Goal: Find contact information: Find contact information

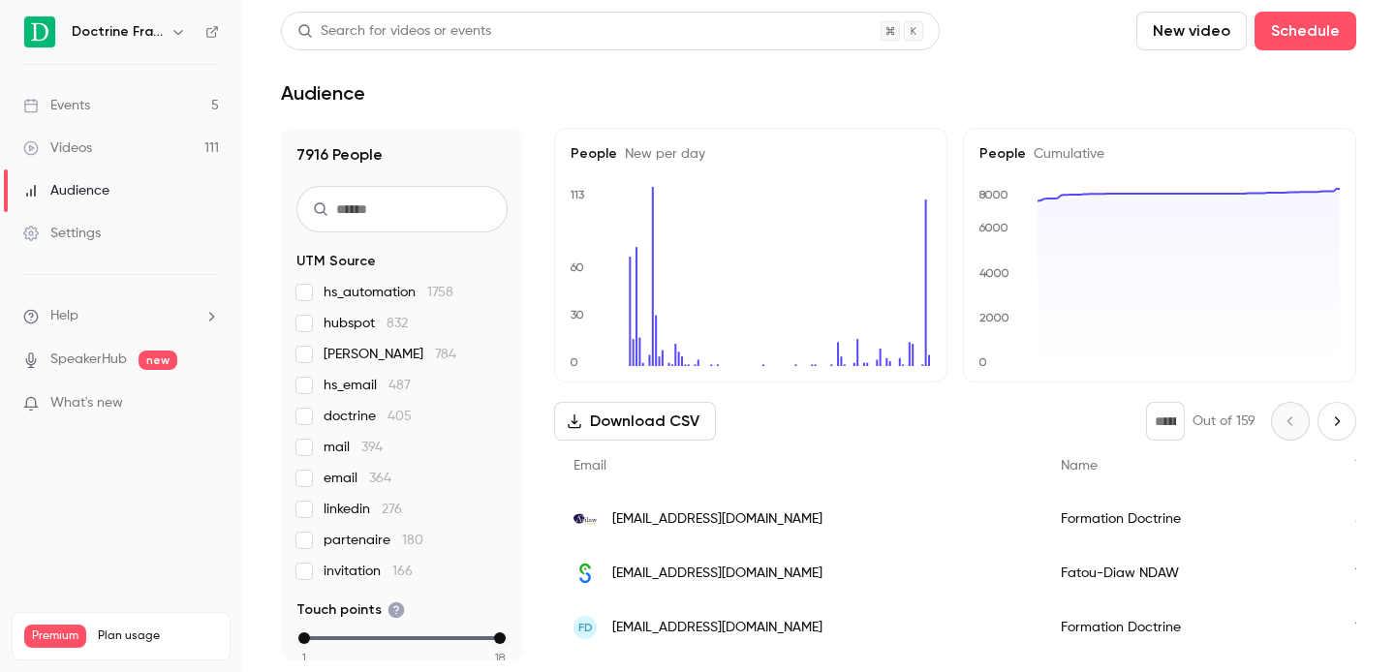
click at [177, 31] on icon "button" at bounding box center [177, 31] width 15 height 15
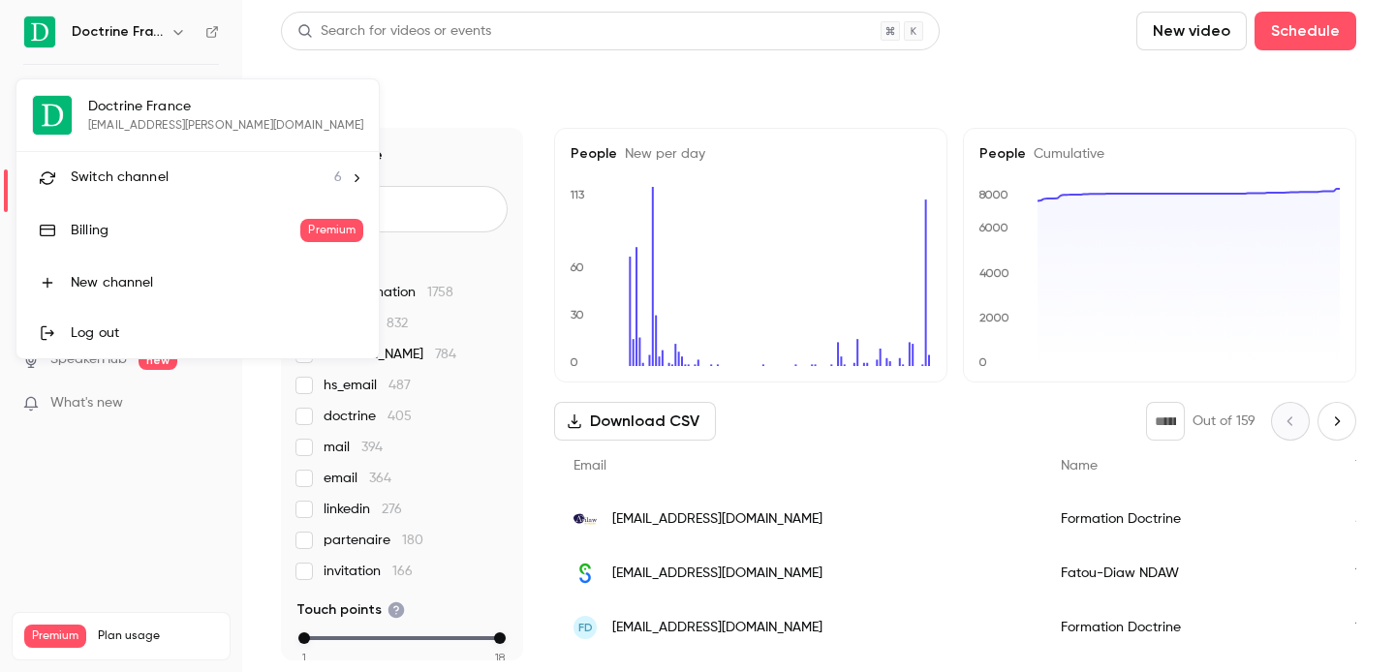
click at [135, 193] on li "Switch channel 6" at bounding box center [197, 177] width 362 height 51
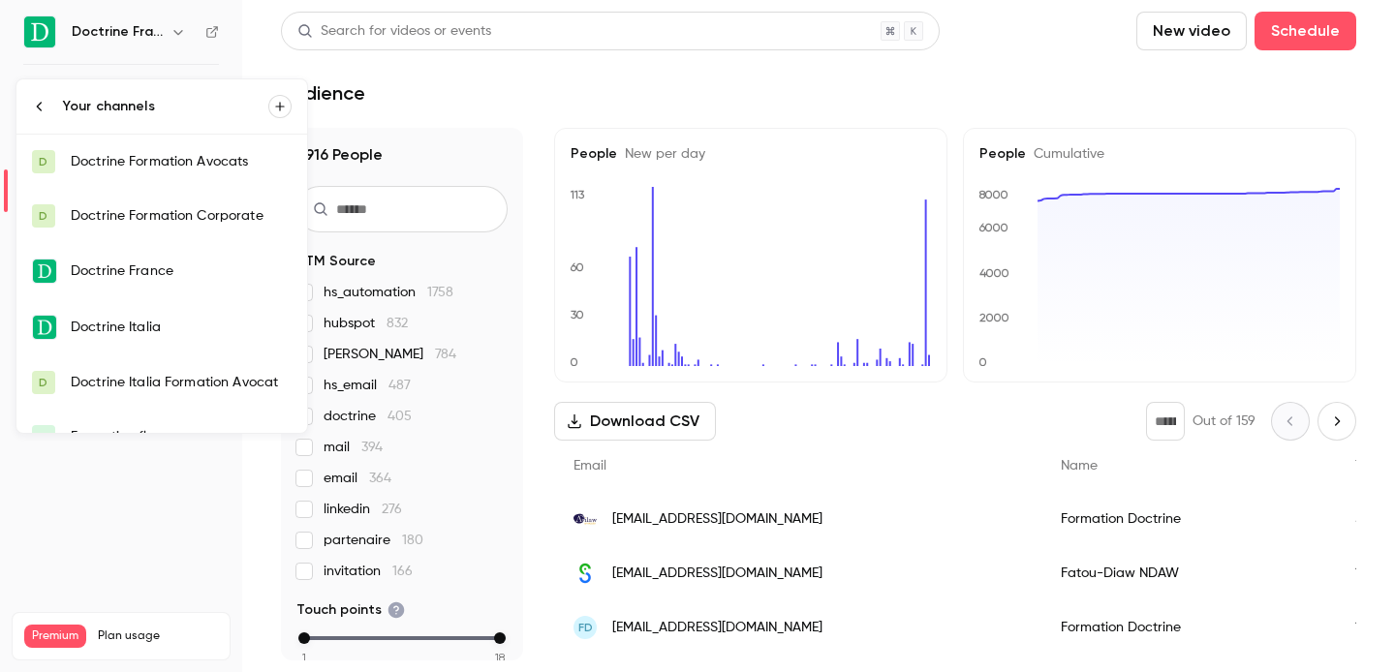
click at [157, 162] on div "Doctrine Formation Avocats" at bounding box center [181, 161] width 221 height 19
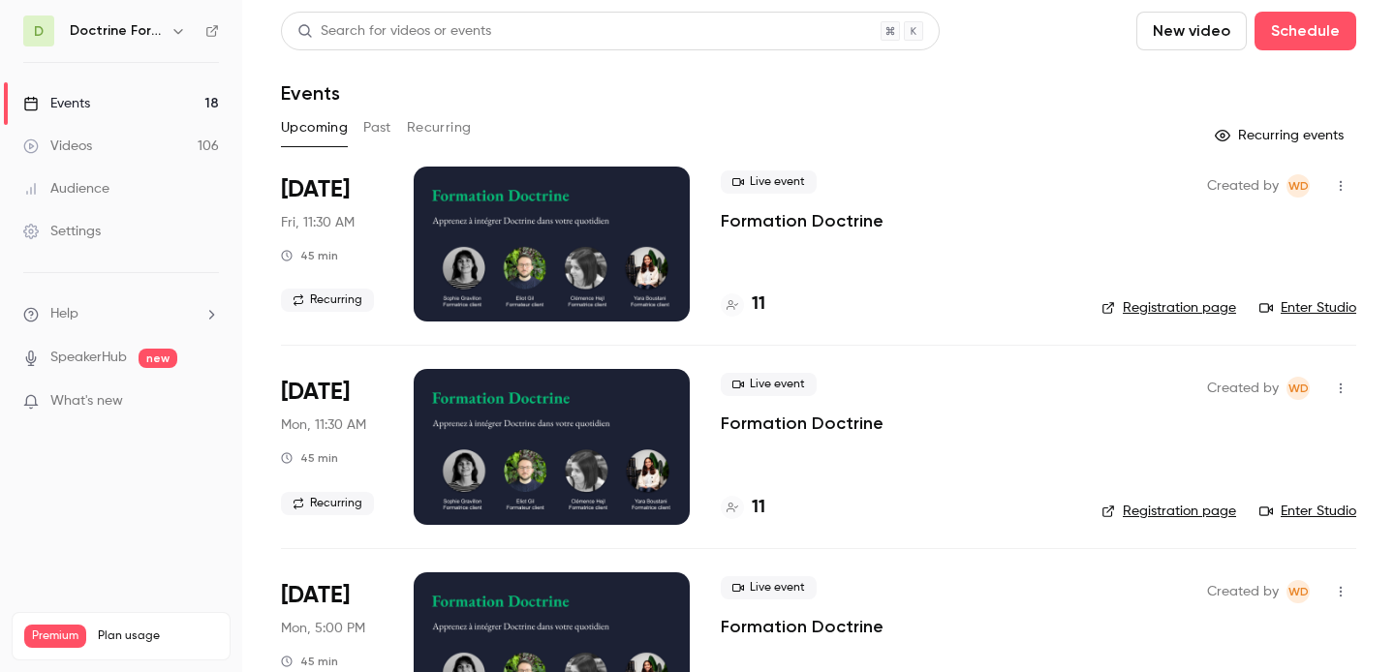
click at [384, 129] on button "Past" at bounding box center [377, 127] width 28 height 31
click at [757, 295] on h4 "2" at bounding box center [757, 305] width 10 height 26
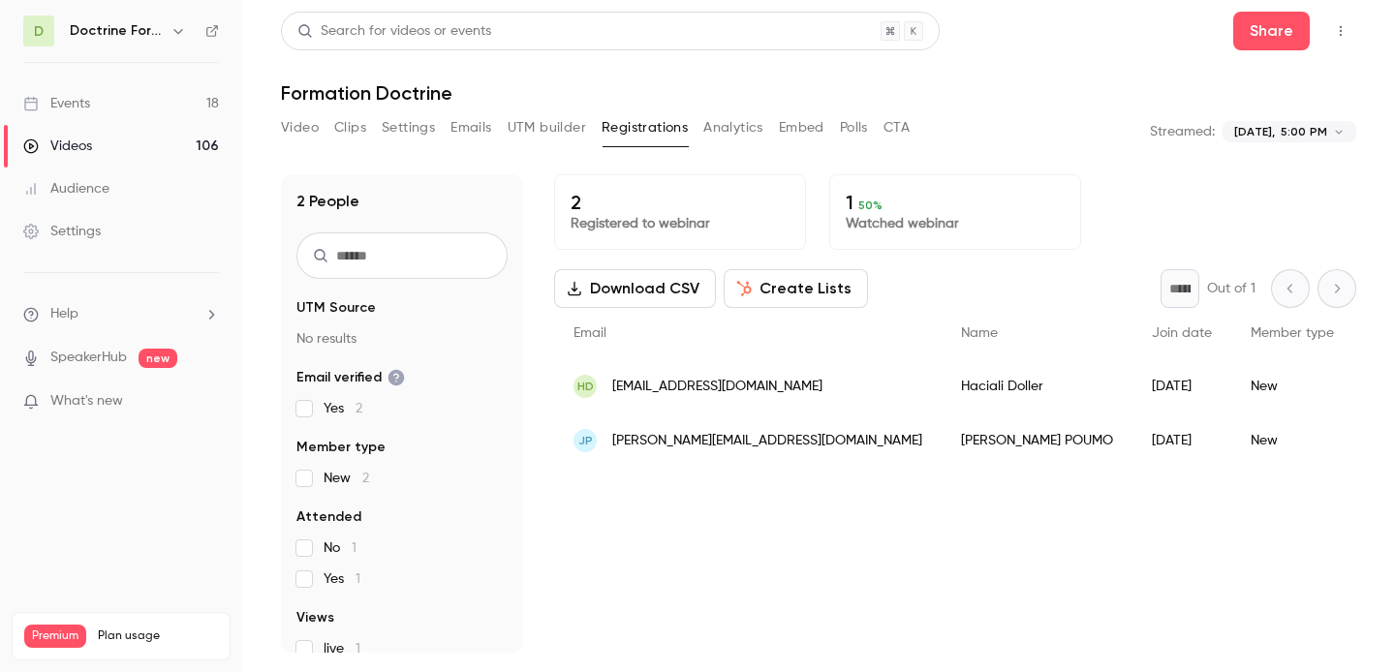
click at [711, 390] on span "[EMAIL_ADDRESS][DOMAIN_NAME]" at bounding box center [717, 387] width 210 height 20
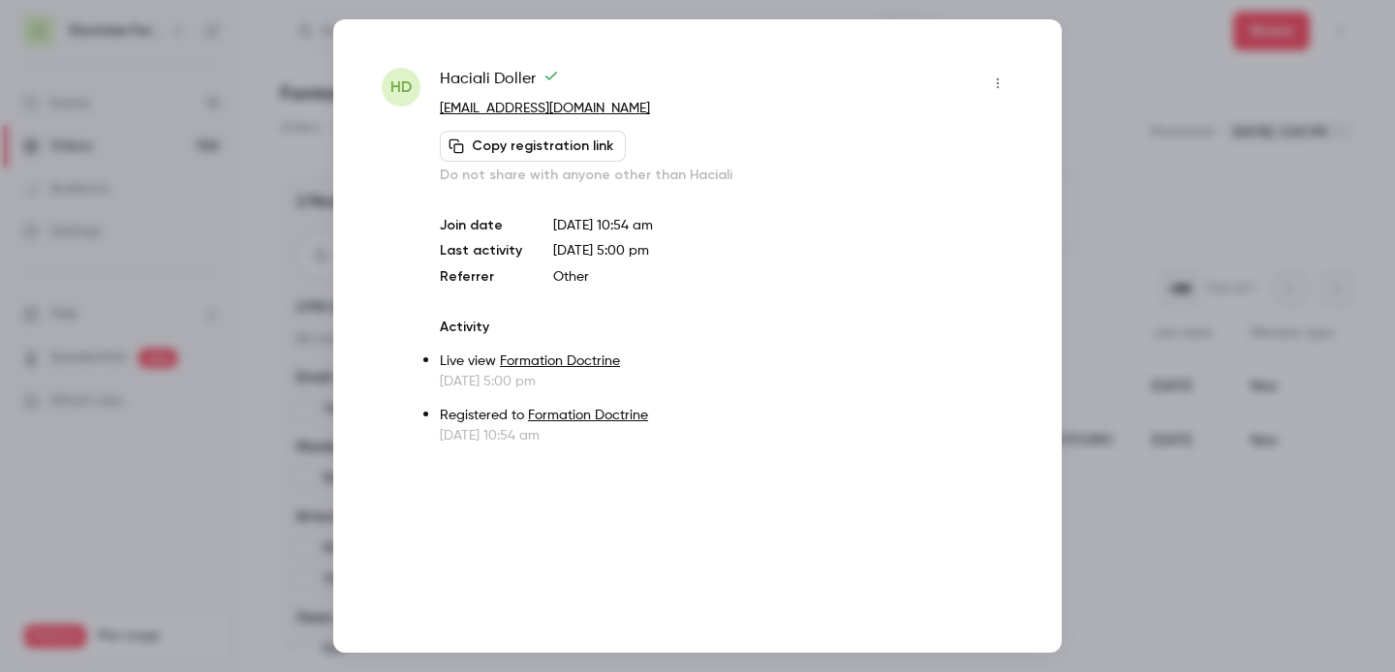
click at [1183, 206] on div at bounding box center [697, 336] width 1395 height 672
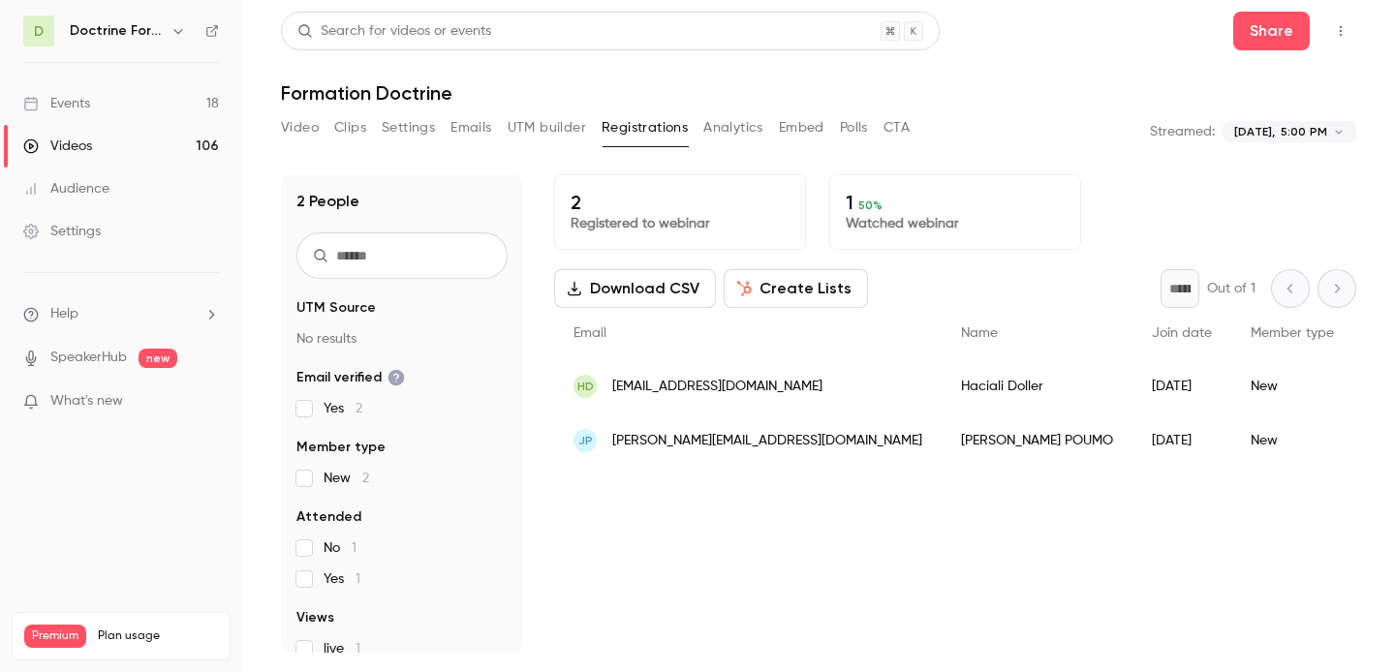
click at [942, 446] on div "[PERSON_NAME]" at bounding box center [1037, 441] width 191 height 54
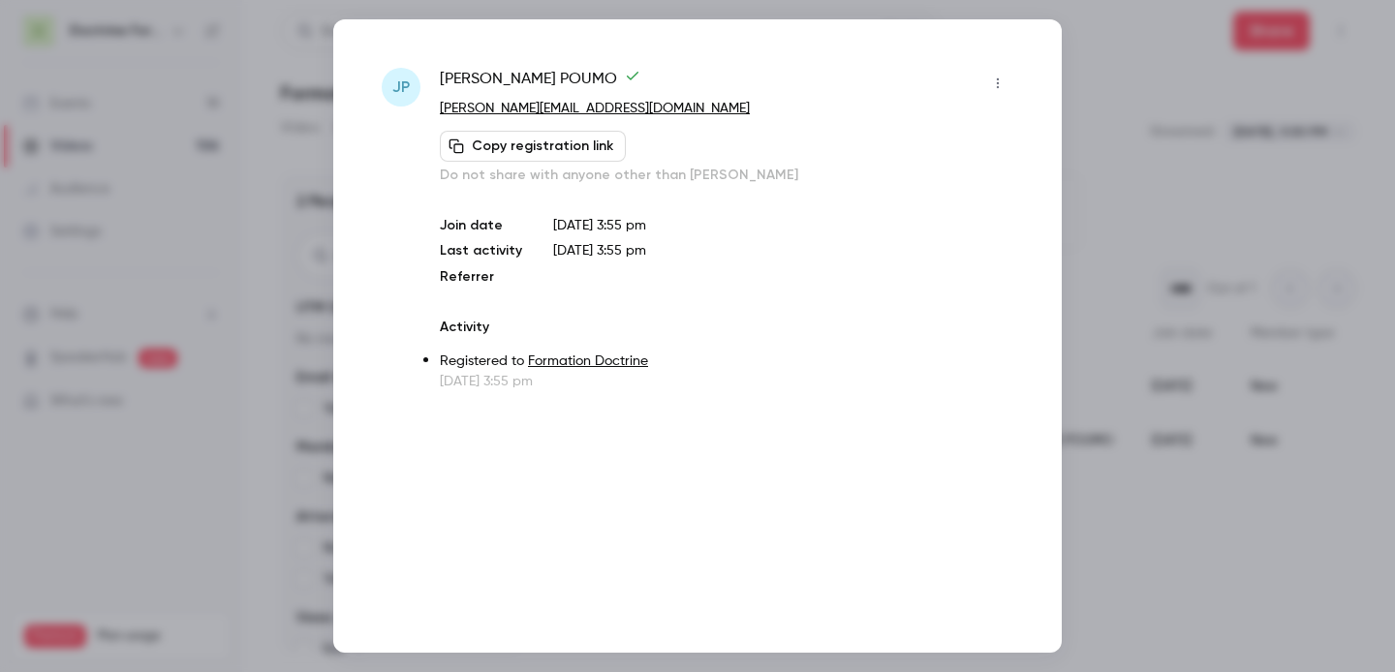
click at [1240, 182] on div at bounding box center [697, 336] width 1395 height 672
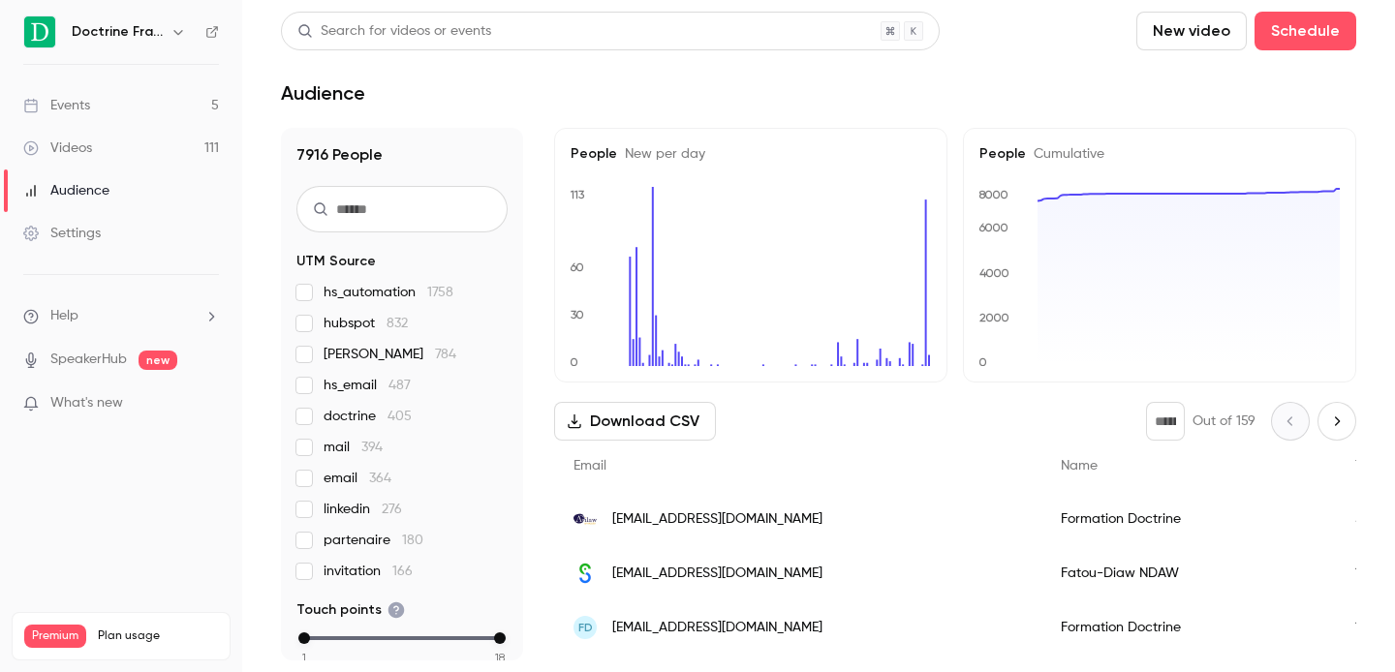
click at [157, 45] on div "Doctrine France" at bounding box center [121, 31] width 196 height 33
click at [173, 35] on icon "button" at bounding box center [177, 31] width 15 height 15
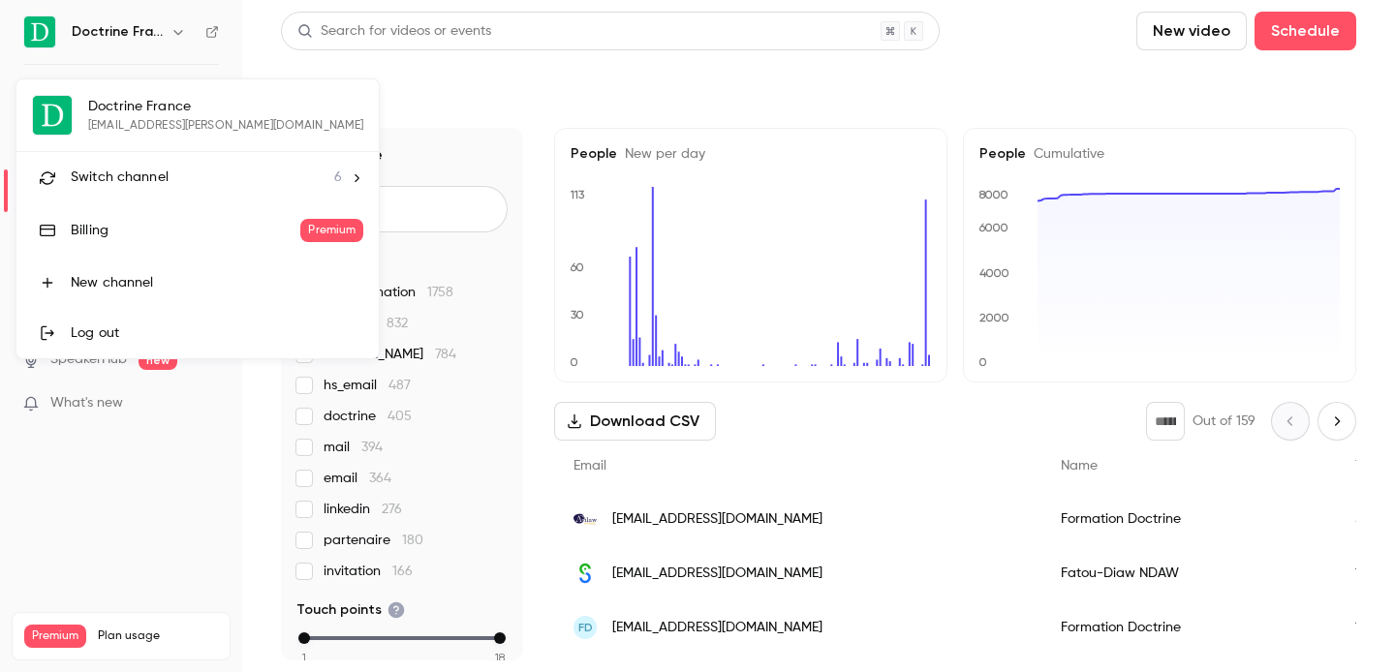
click at [154, 161] on li "Switch channel 6" at bounding box center [197, 177] width 362 height 51
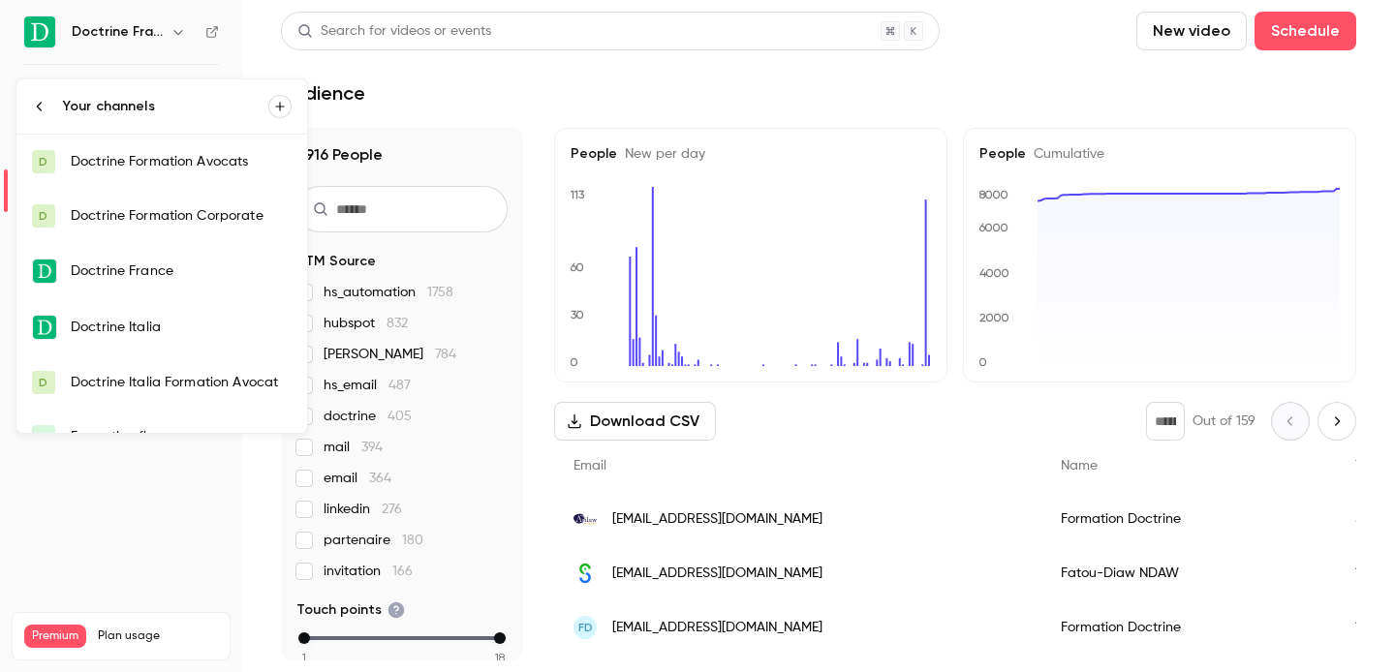
click at [155, 207] on div "Doctrine Formation Corporate" at bounding box center [181, 215] width 221 height 19
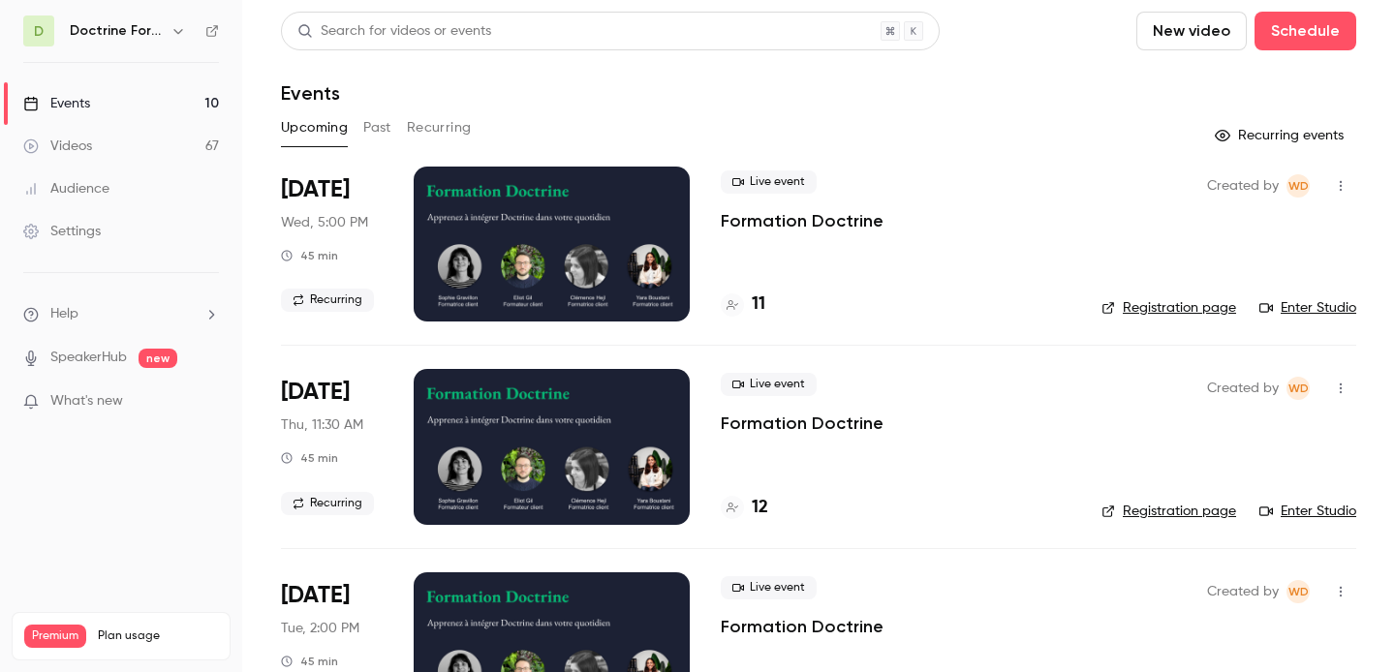
click at [372, 128] on button "Past" at bounding box center [377, 127] width 28 height 31
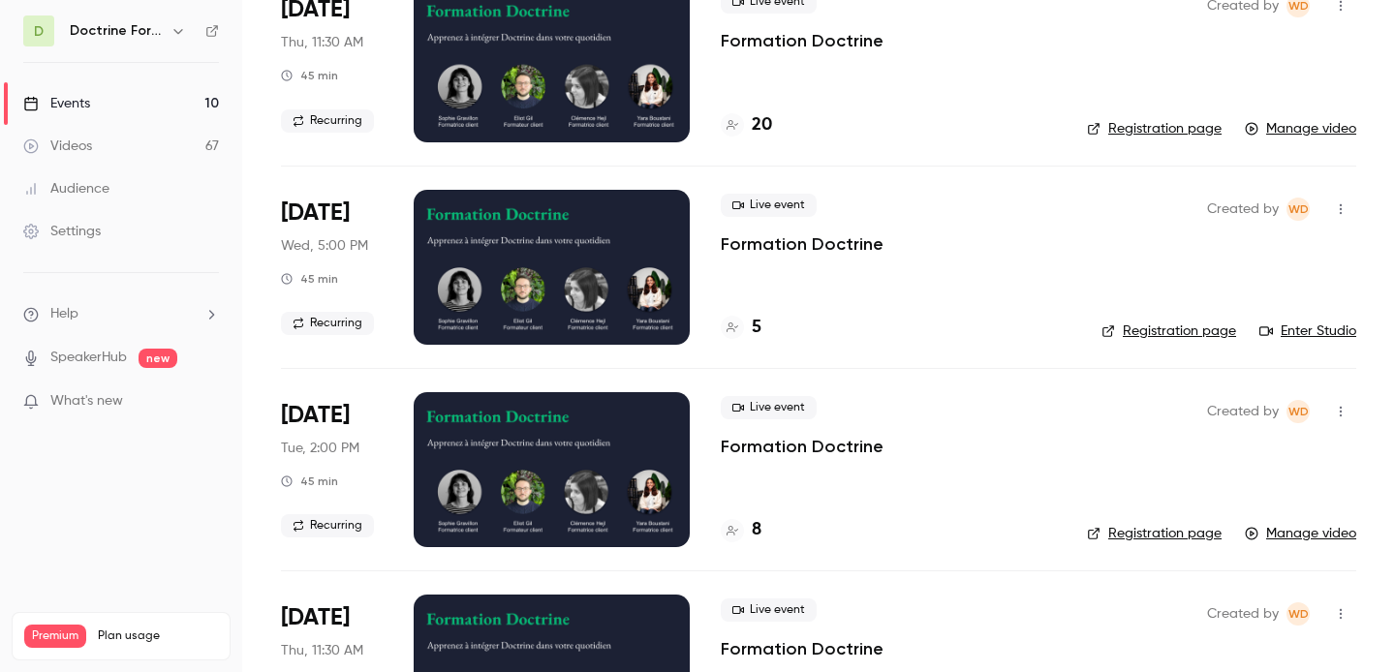
scroll to position [1387, 0]
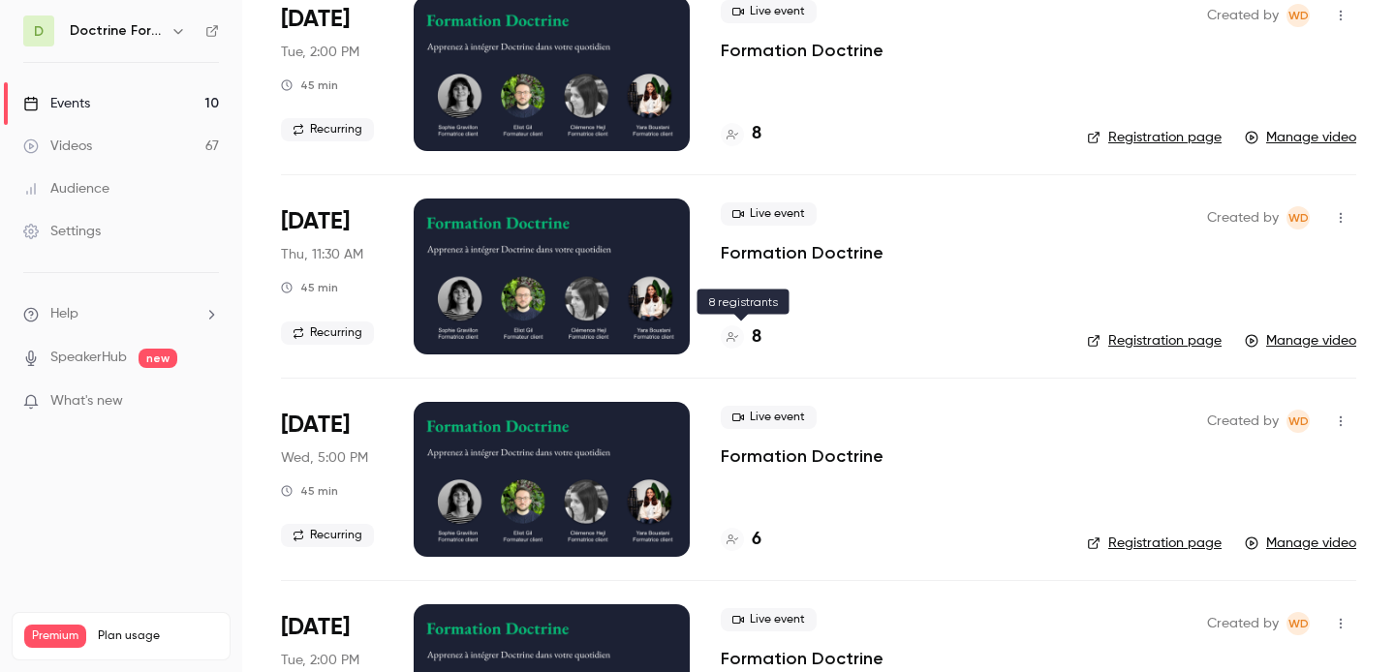
click at [745, 340] on div "8" at bounding box center [741, 338] width 41 height 26
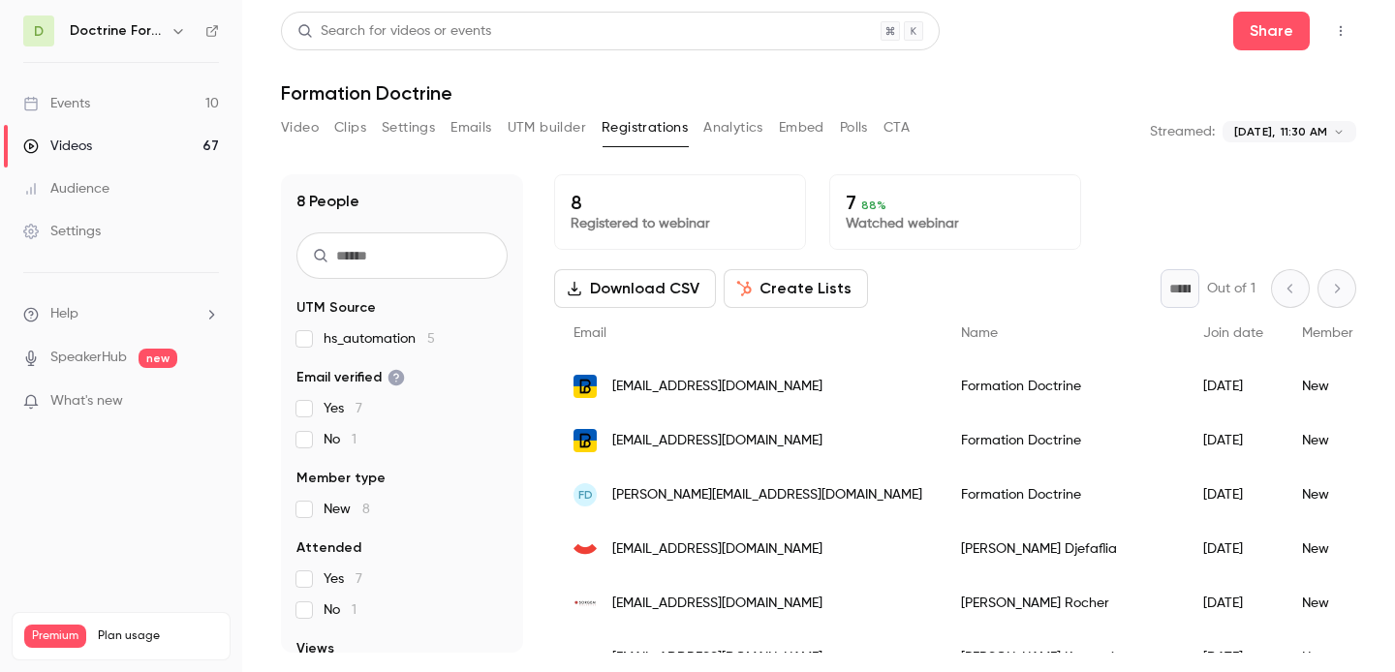
click at [177, 25] on icon "button" at bounding box center [177, 30] width 15 height 15
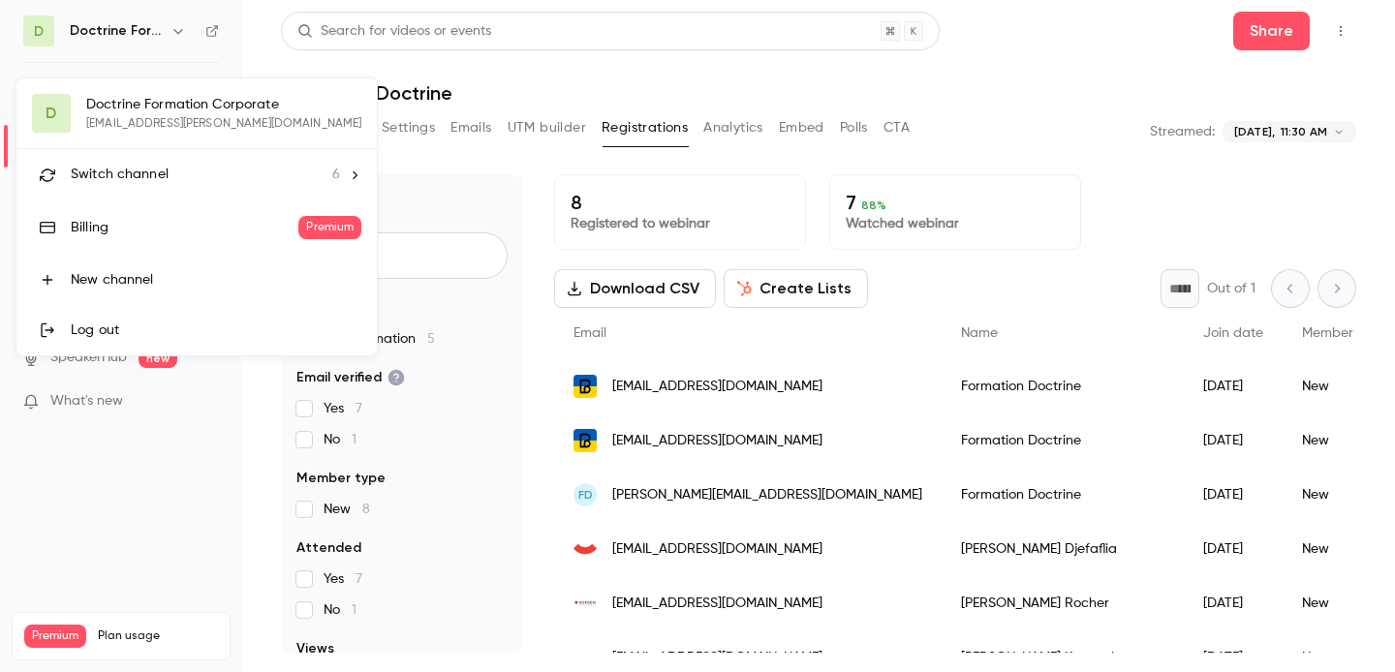
click at [142, 169] on span "Switch channel" at bounding box center [120, 175] width 98 height 20
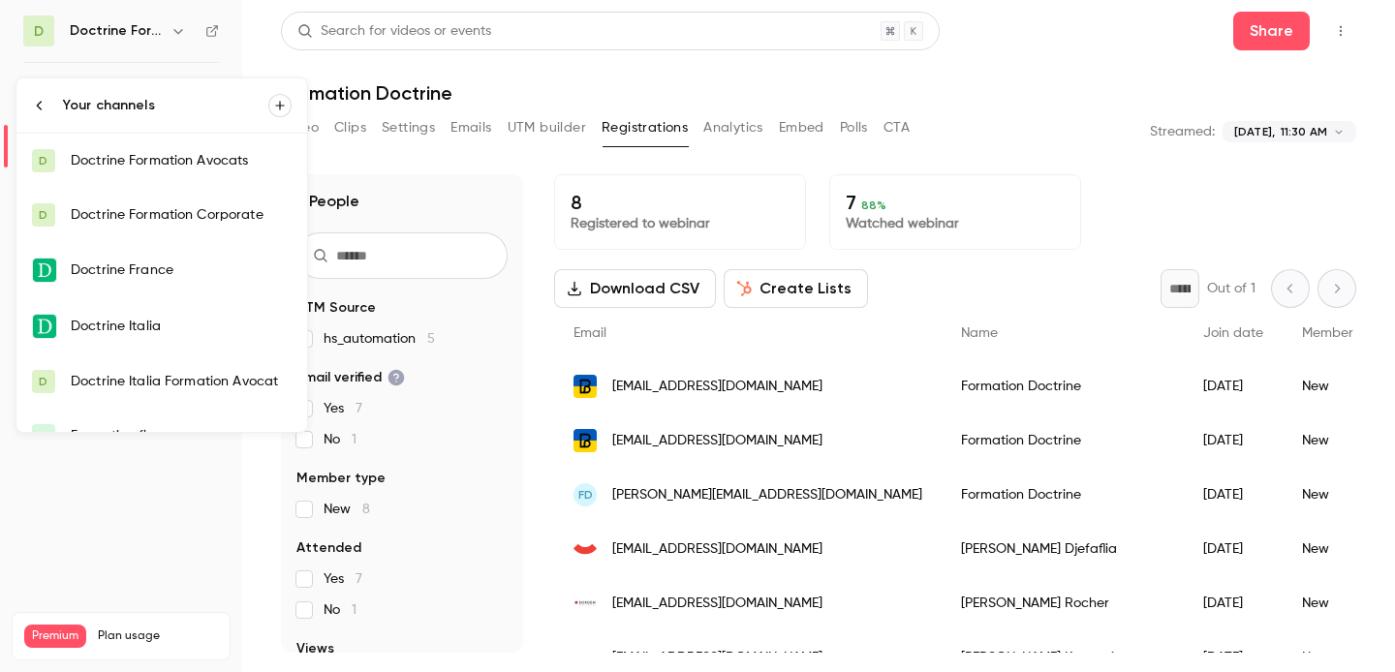
click at [159, 218] on div "Doctrine Formation Corporate" at bounding box center [181, 214] width 221 height 19
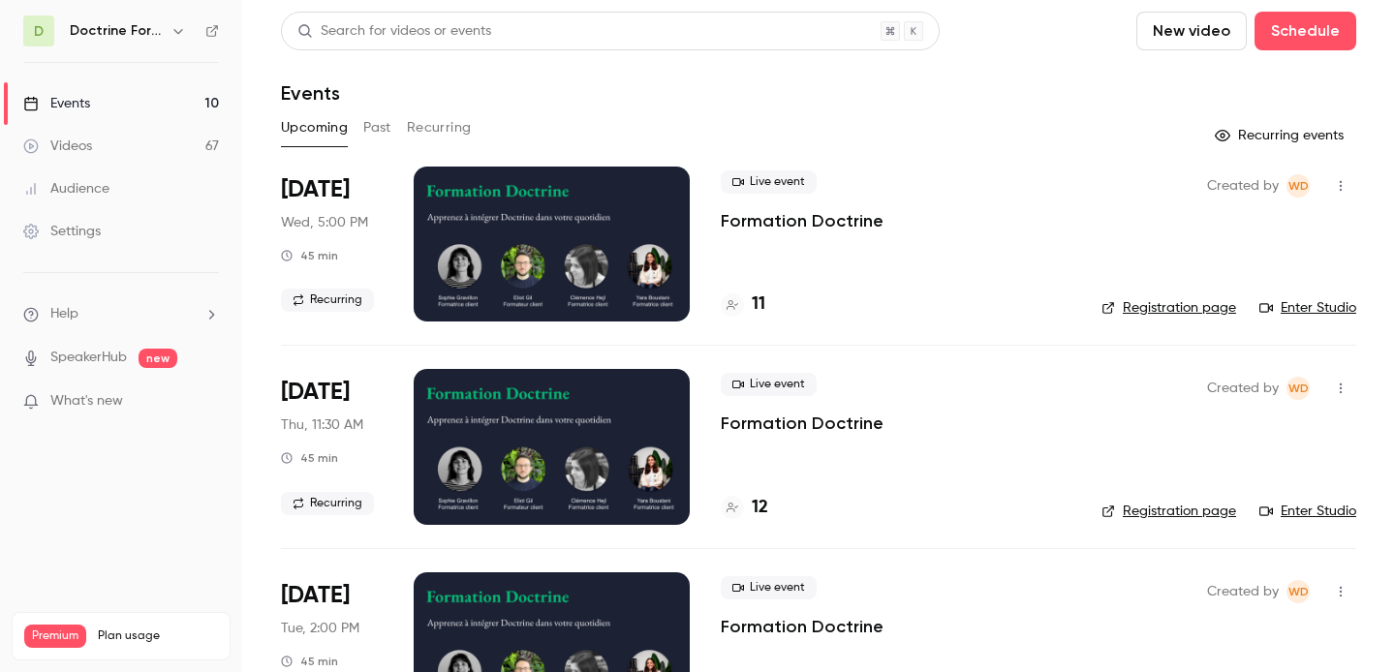
click at [381, 126] on button "Past" at bounding box center [377, 127] width 28 height 31
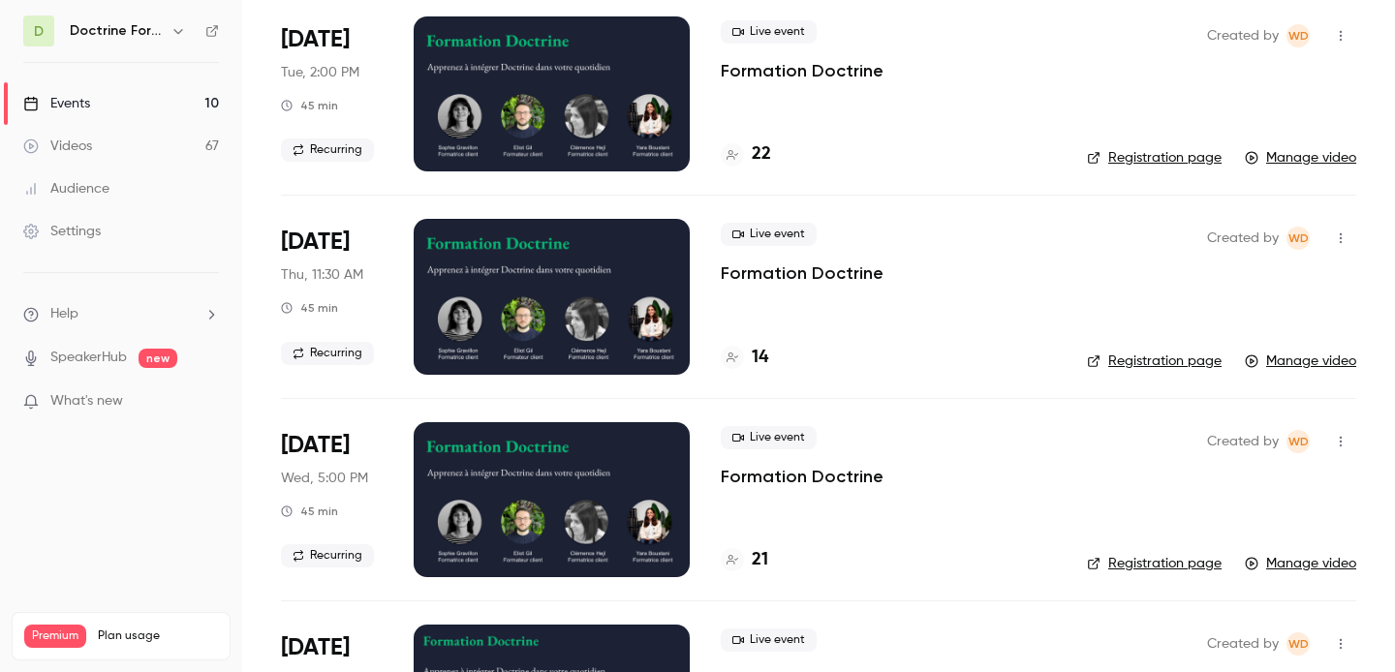
scroll to position [159, 0]
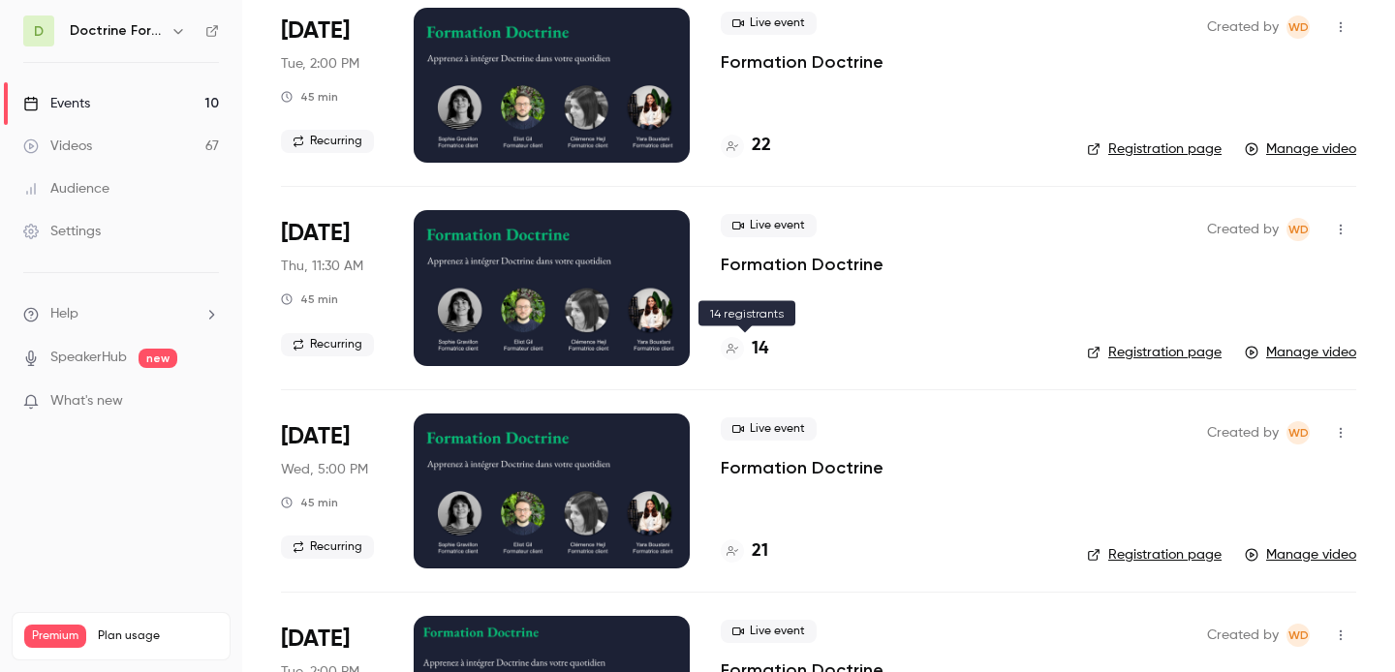
click at [752, 352] on h4 "14" at bounding box center [760, 349] width 16 height 26
